Goal: Transaction & Acquisition: Purchase product/service

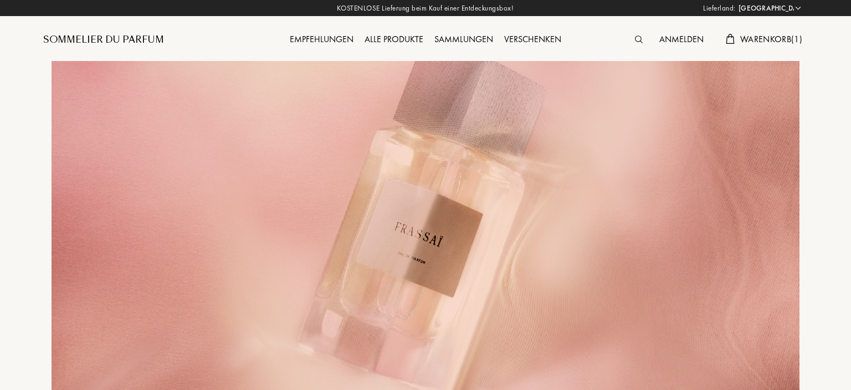
select select "DE"
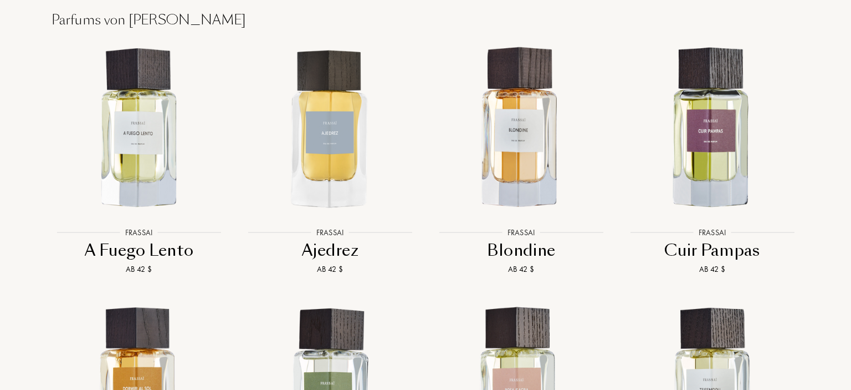
scroll to position [1017, 0]
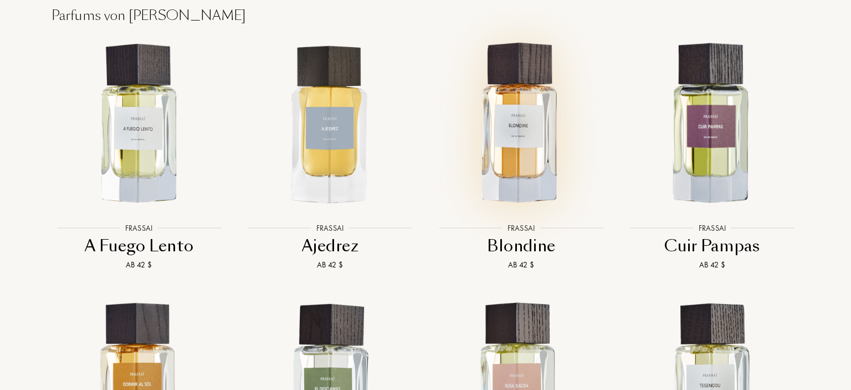
click at [522, 123] on img at bounding box center [521, 124] width 172 height 172
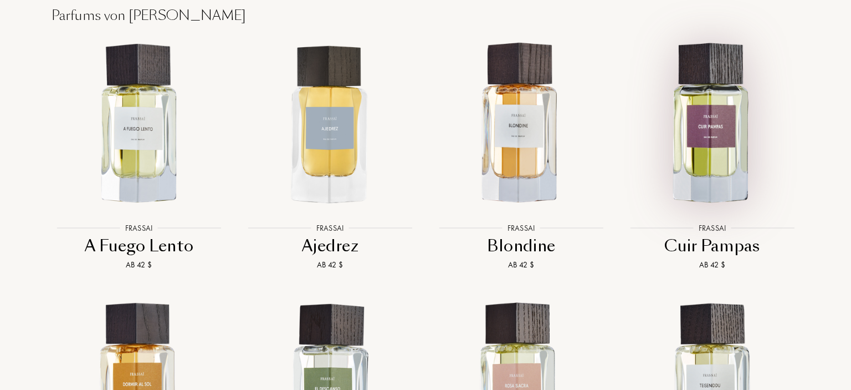
click at [721, 143] on img at bounding box center [712, 124] width 172 height 172
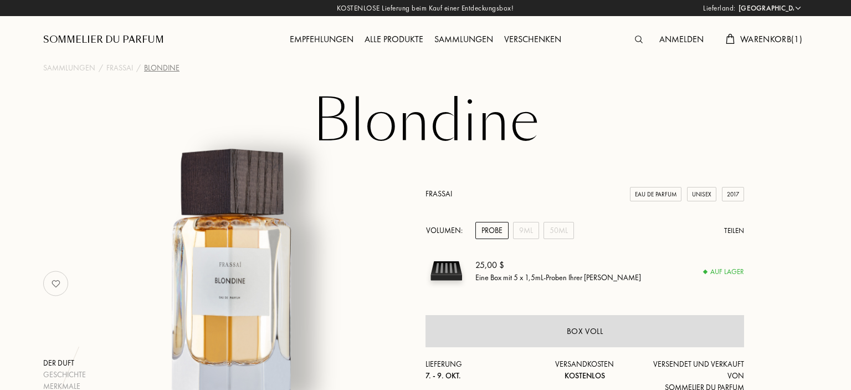
select select "DE"
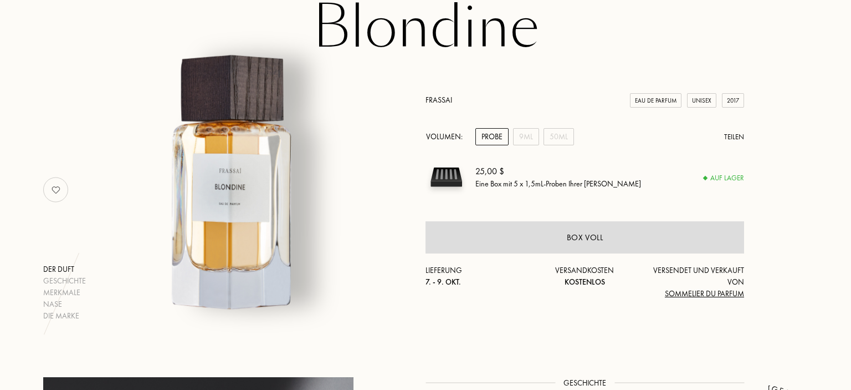
scroll to position [102, 0]
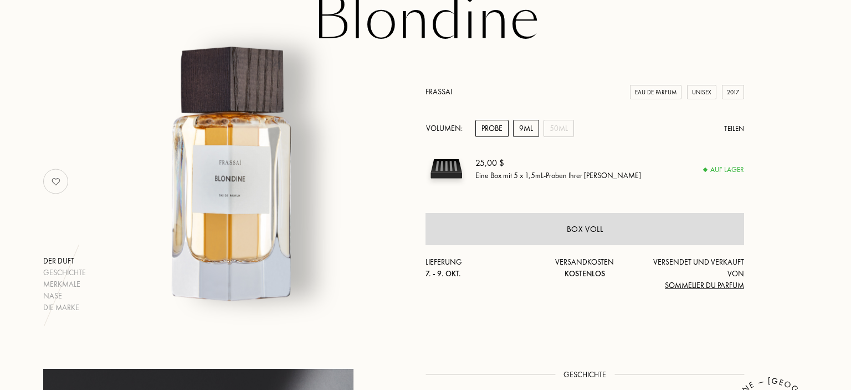
click at [525, 127] on div "9mL" at bounding box center [526, 128] width 26 height 17
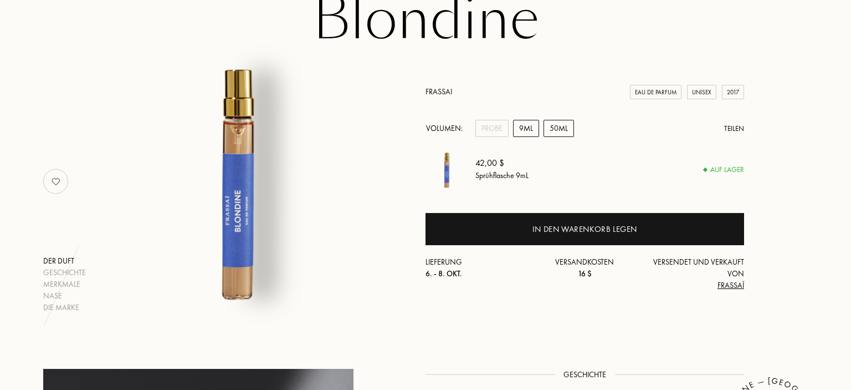
click at [553, 127] on div "50mL" at bounding box center [559, 128] width 30 height 17
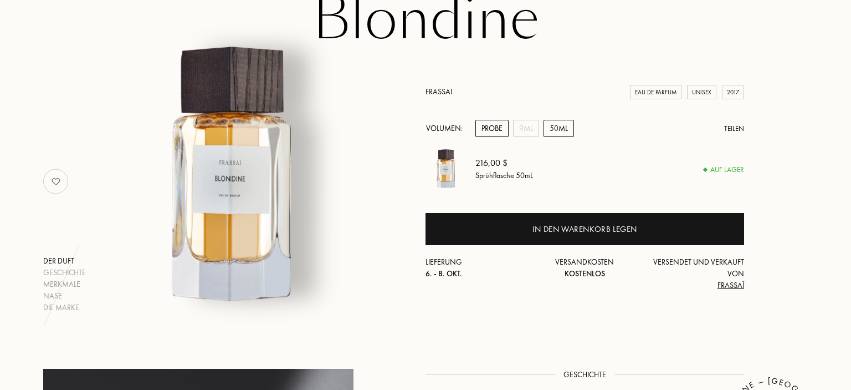
click at [494, 129] on div "Probe" at bounding box center [492, 128] width 33 height 17
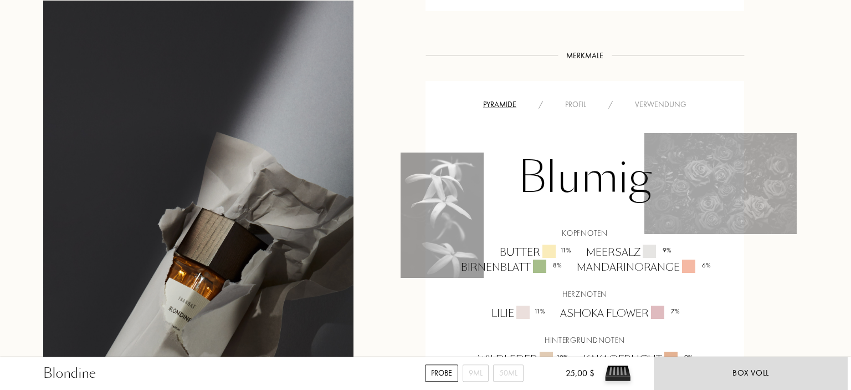
scroll to position [738, 0]
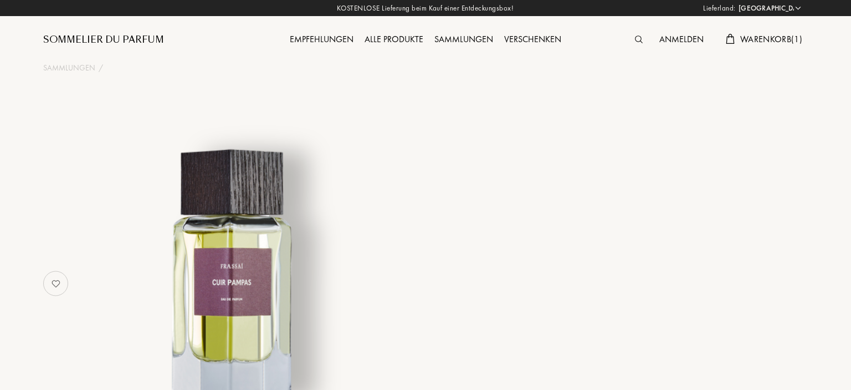
select select "DE"
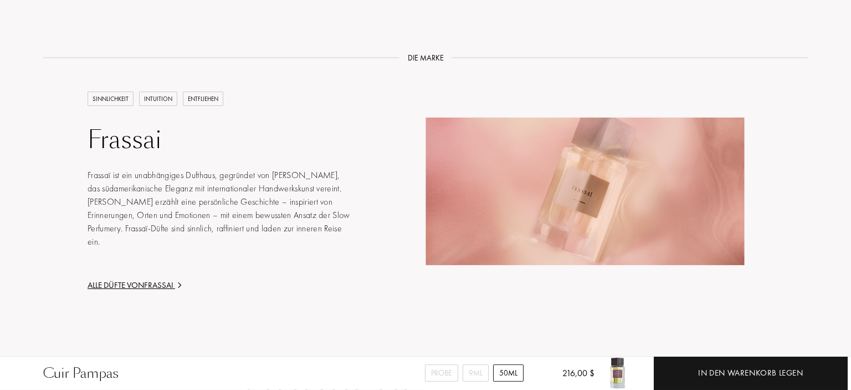
scroll to position [1405, 0]
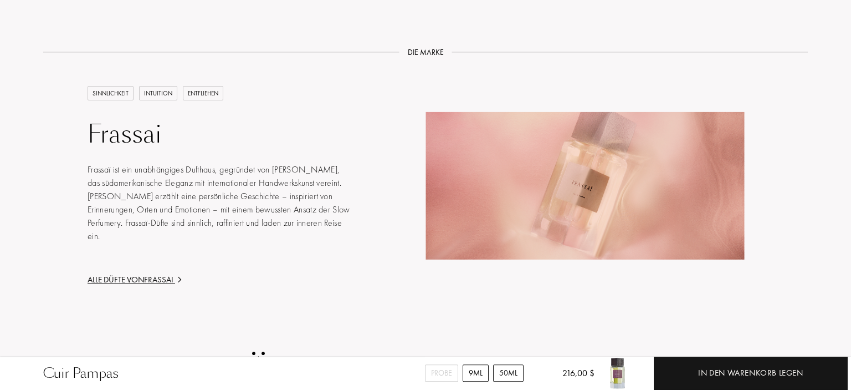
click at [472, 370] on div "9mL" at bounding box center [476, 372] width 26 height 17
